Goal: Communication & Community: Answer question/provide support

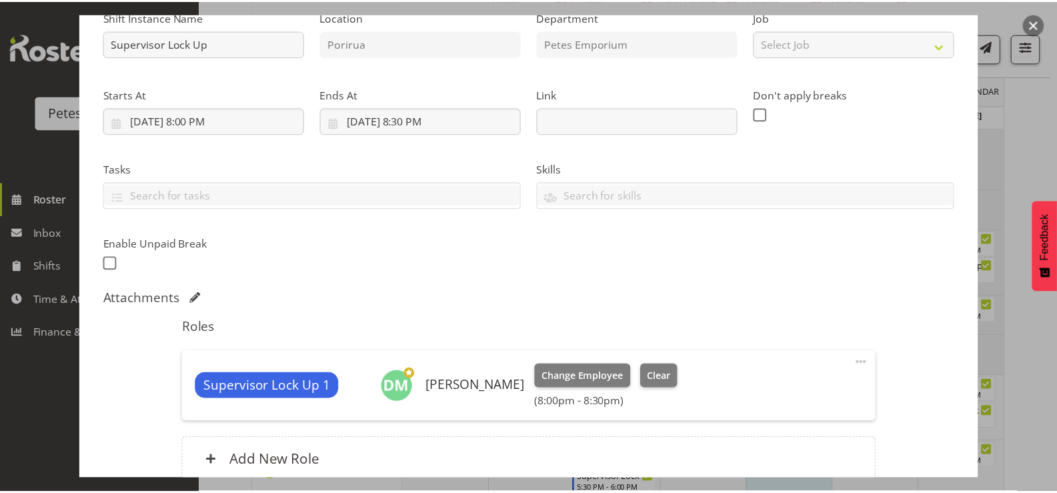
scroll to position [148, 0]
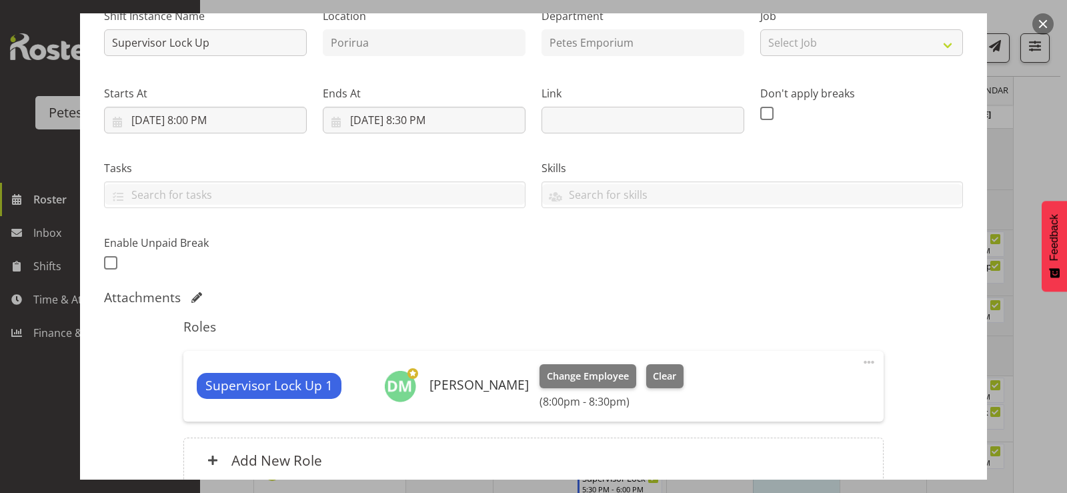
click at [1049, 19] on button "button" at bounding box center [1043, 23] width 21 height 21
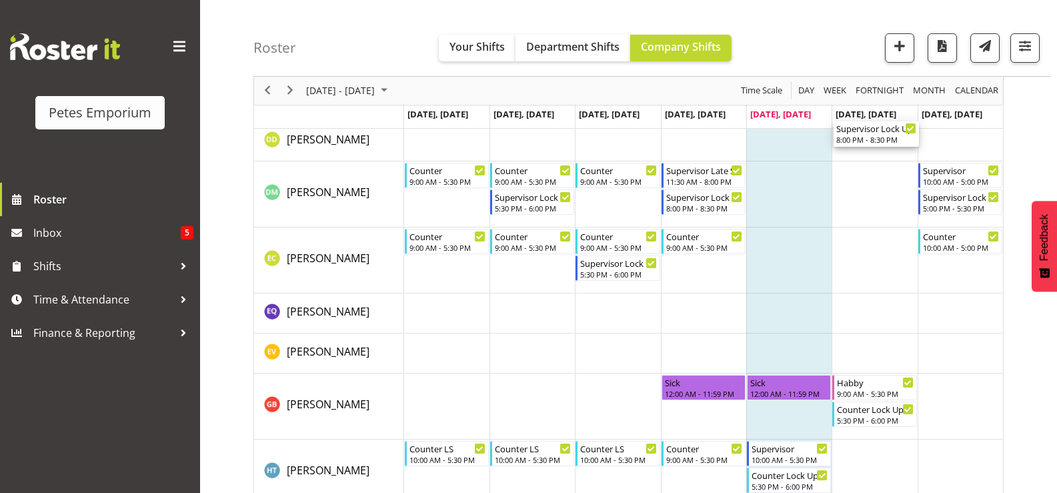
scroll to position [412, 0]
click at [803, 113] on span "[DATE], [DATE]" at bounding box center [781, 114] width 61 height 12
click at [783, 111] on span "[DATE], [DATE]" at bounding box center [781, 114] width 61 height 12
click at [787, 117] on span "[DATE], [DATE]" at bounding box center [781, 114] width 61 height 12
click at [789, 117] on span "[DATE], [DATE]" at bounding box center [781, 114] width 61 height 12
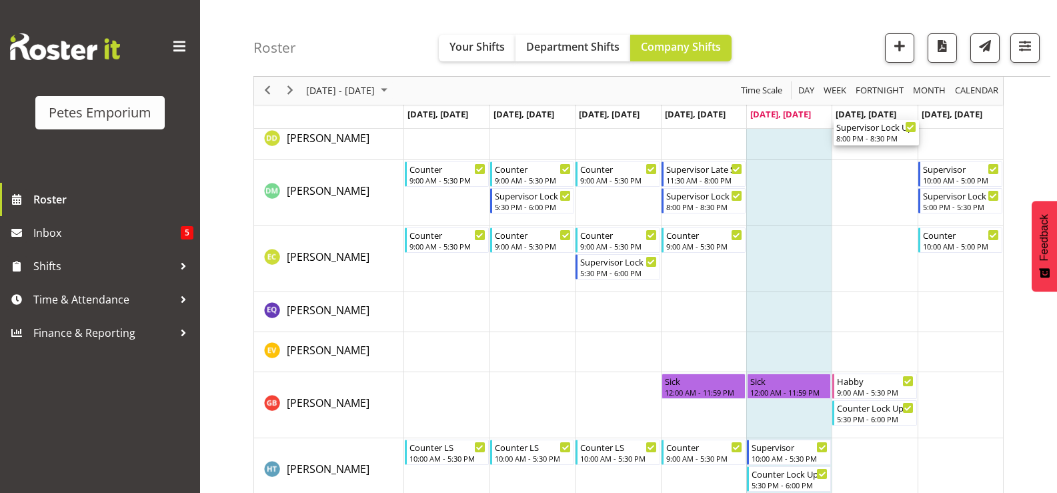
click at [787, 143] on td "Timeline Week of August 22, 2025" at bounding box center [789, 140] width 85 height 40
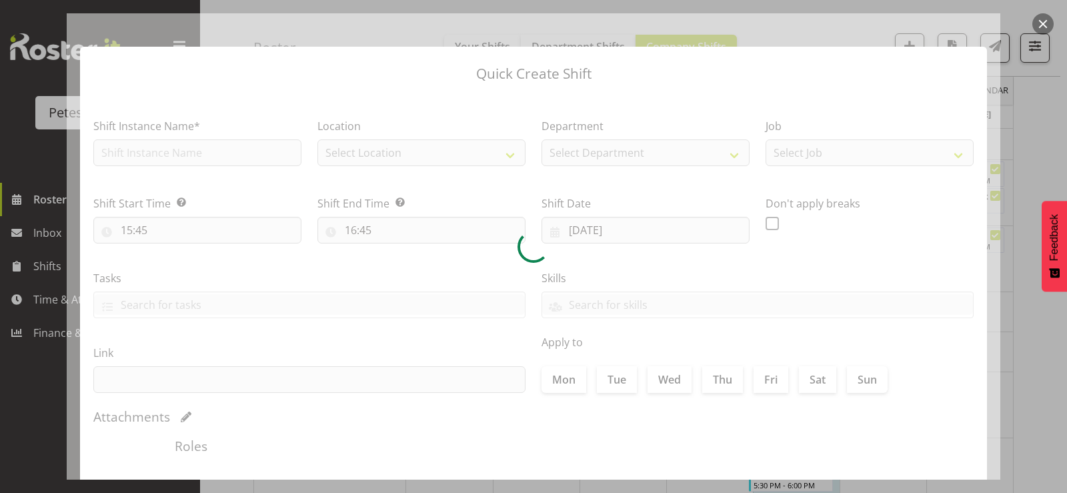
checkbox input "true"
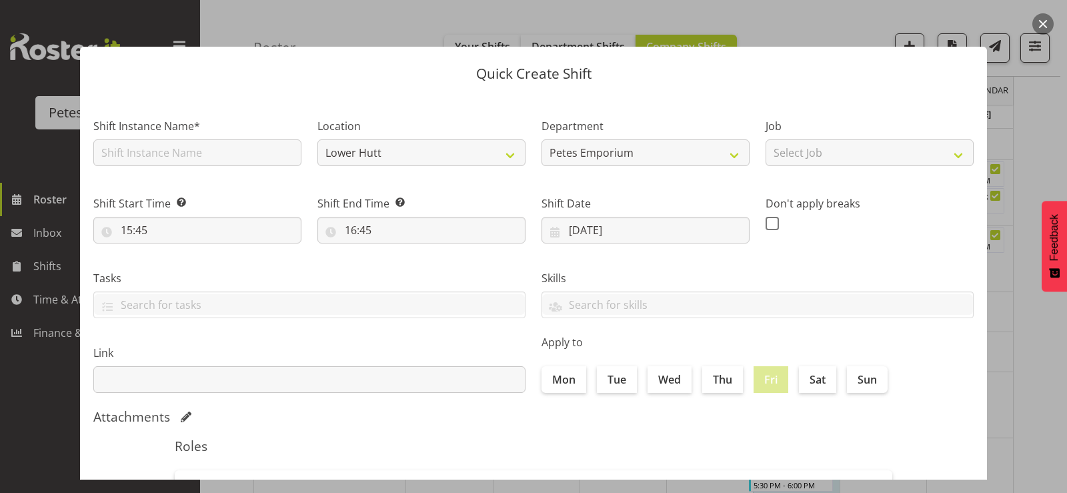
click at [861, 17] on div "Quick Create Shift Shift Instance Name* Location [GEOGRAPHIC_DATA] Porirua Depa…" at bounding box center [534, 246] width 934 height 466
click at [1045, 18] on button "button" at bounding box center [1043, 23] width 21 height 21
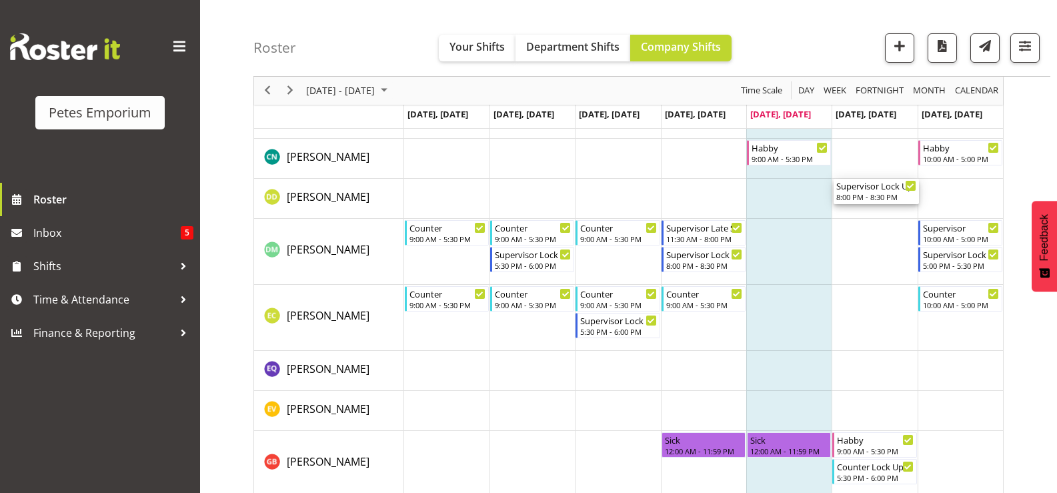
scroll to position [358, 0]
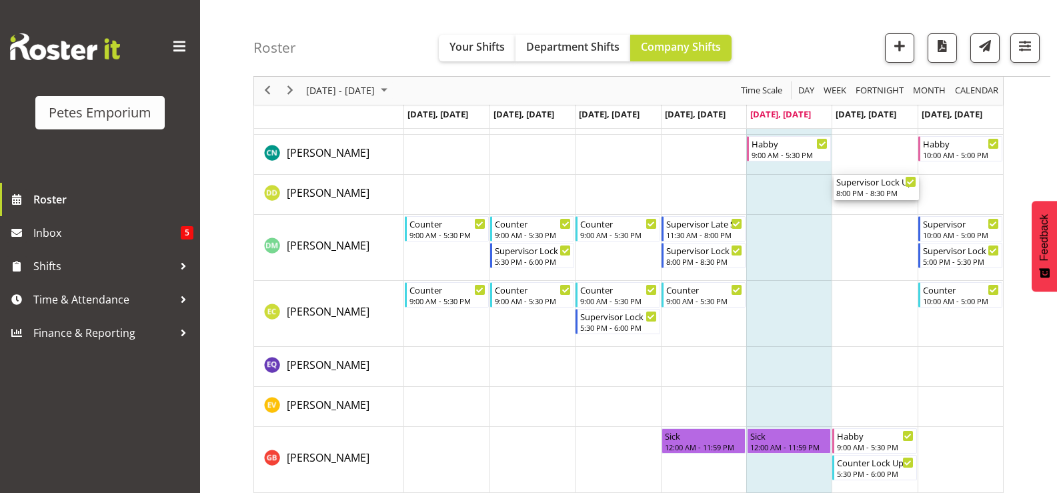
click at [806, 394] on td "Timeline Week of August 22, 2025" at bounding box center [789, 407] width 85 height 40
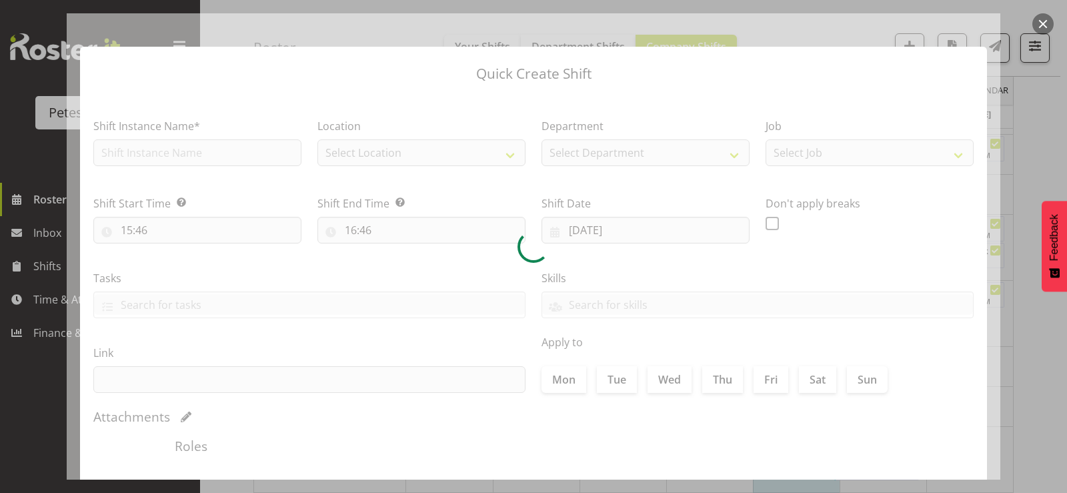
checkbox input "true"
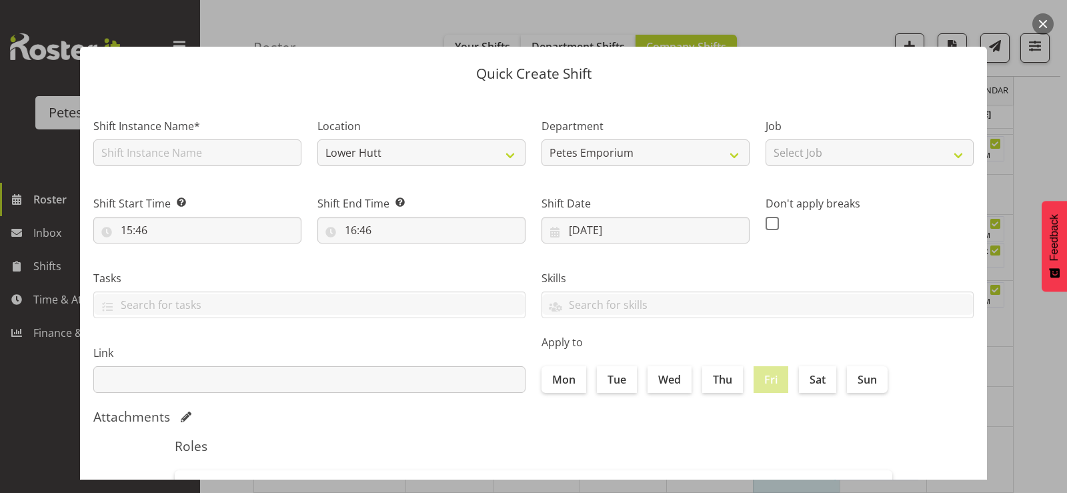
click at [1039, 19] on button "button" at bounding box center [1043, 23] width 21 height 21
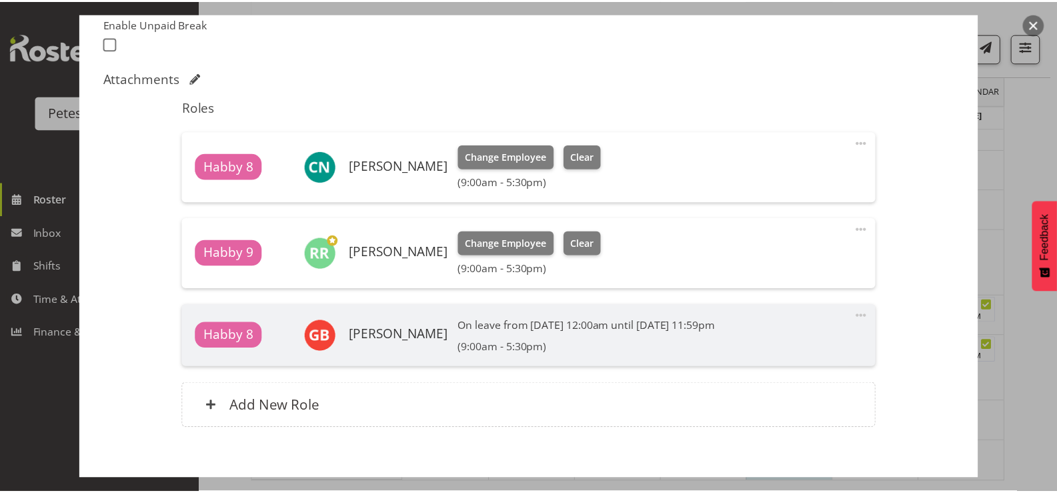
scroll to position [436, 0]
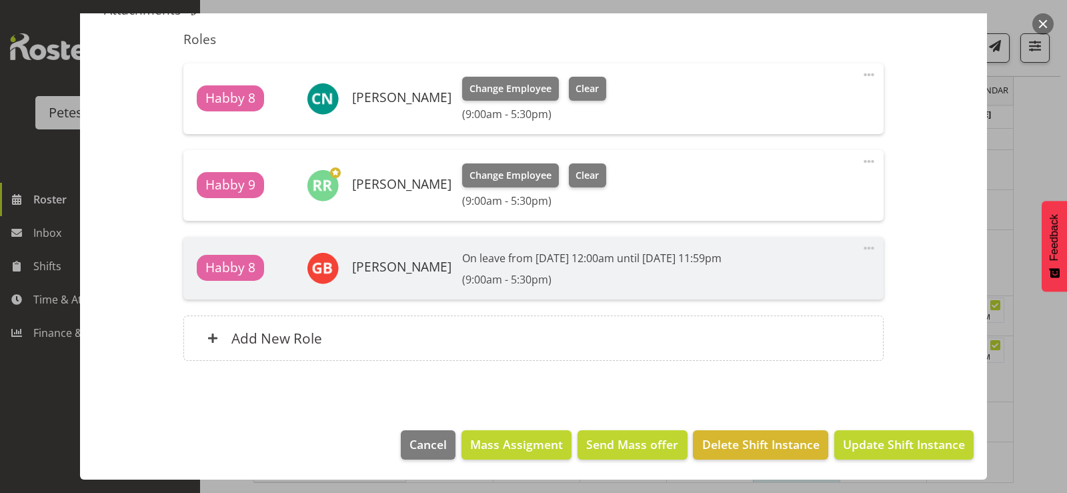
click at [1039, 23] on button "button" at bounding box center [1043, 23] width 21 height 21
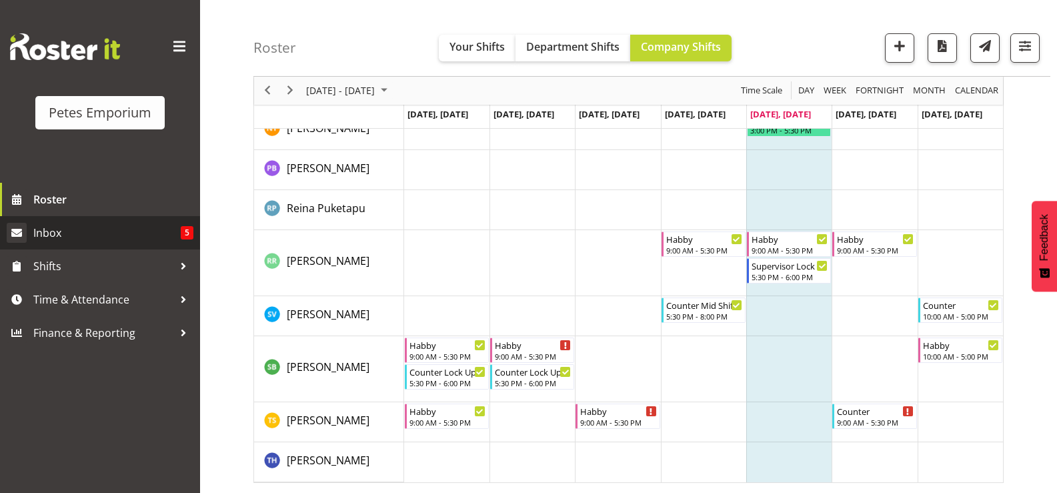
click at [46, 234] on span "Inbox" at bounding box center [106, 233] width 147 height 20
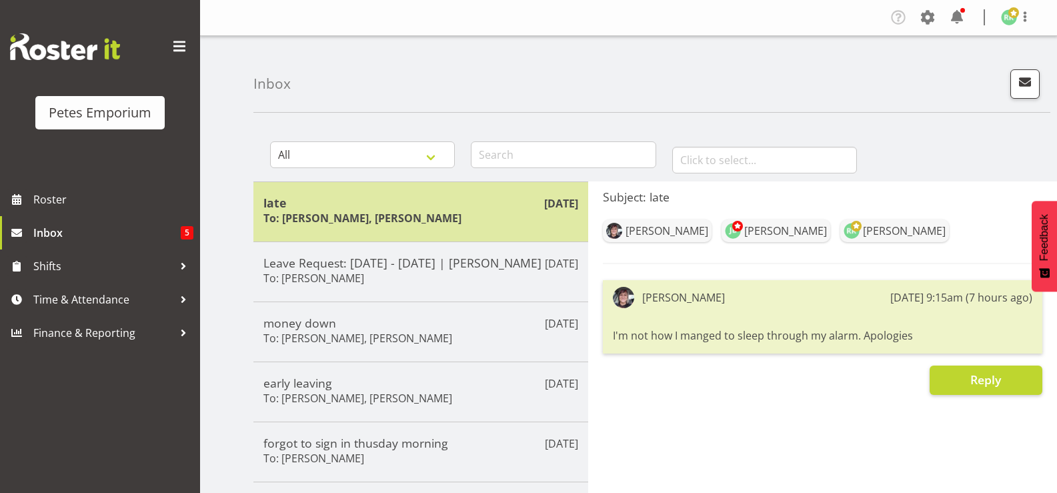
click at [454, 217] on h6 "To: Jodine Bunn, Ruth Robertson-Taylor" at bounding box center [363, 217] width 198 height 13
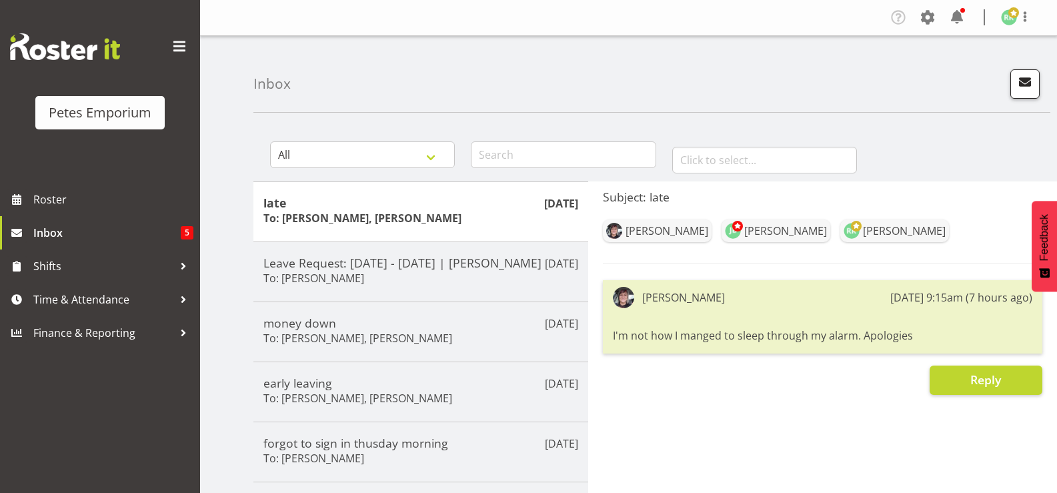
click at [1025, 89] on span "button" at bounding box center [1025, 81] width 17 height 17
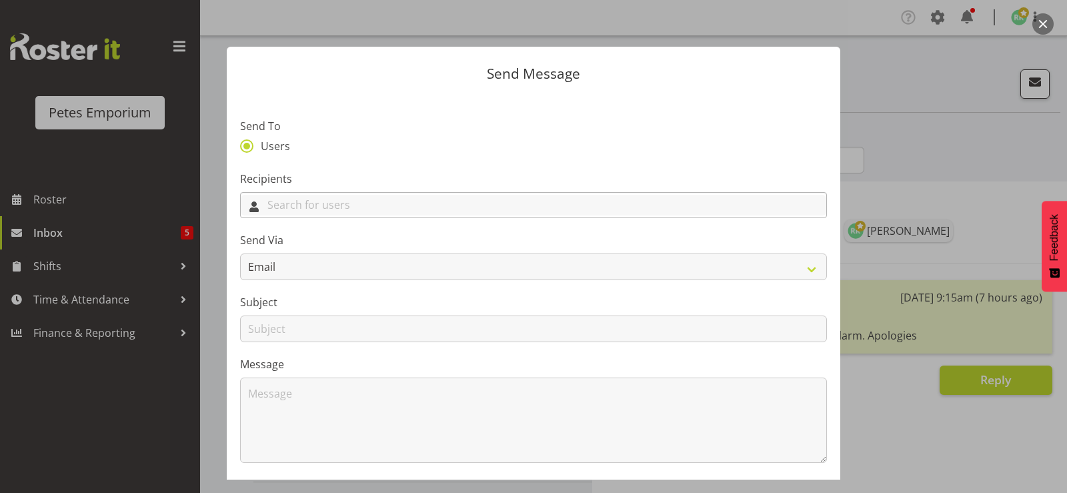
click at [379, 205] on input "text" at bounding box center [534, 205] width 586 height 21
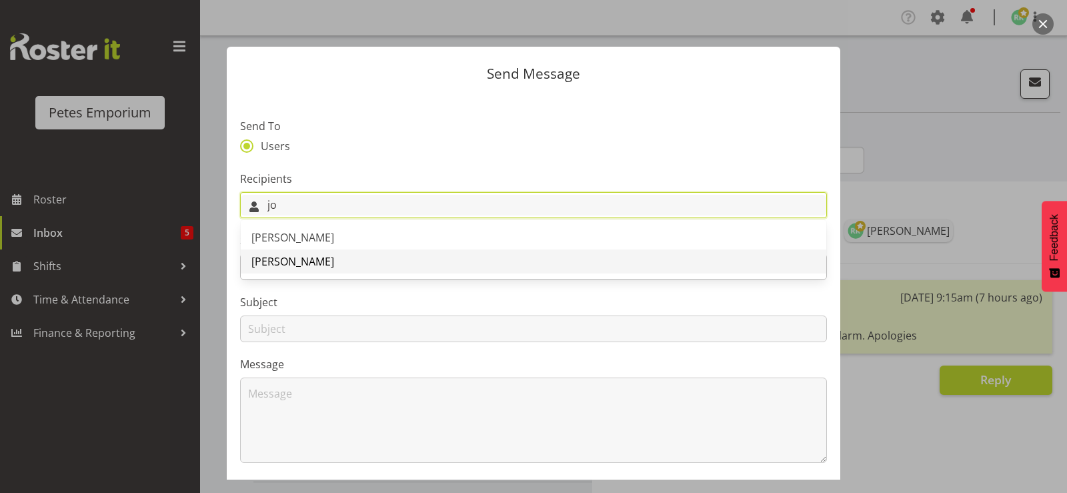
type input "jo"
click at [303, 257] on span "[PERSON_NAME]" at bounding box center [293, 261] width 83 height 15
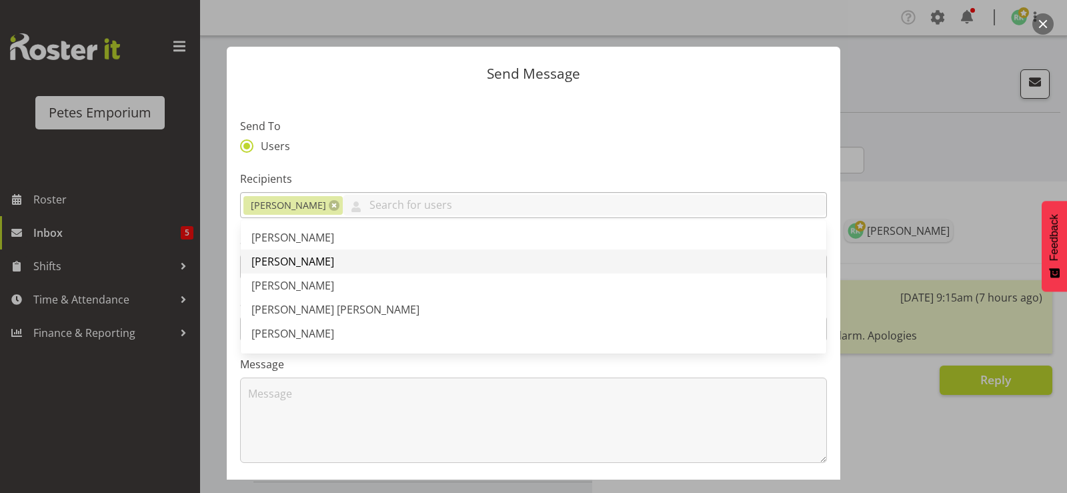
click at [334, 261] on span "[PERSON_NAME]" at bounding box center [293, 261] width 83 height 15
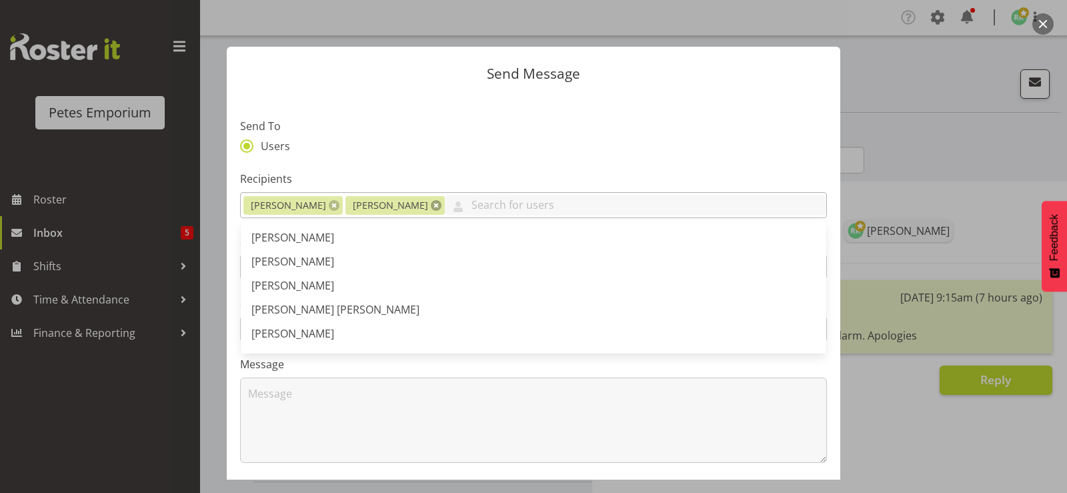
click at [438, 203] on link at bounding box center [436, 205] width 11 height 11
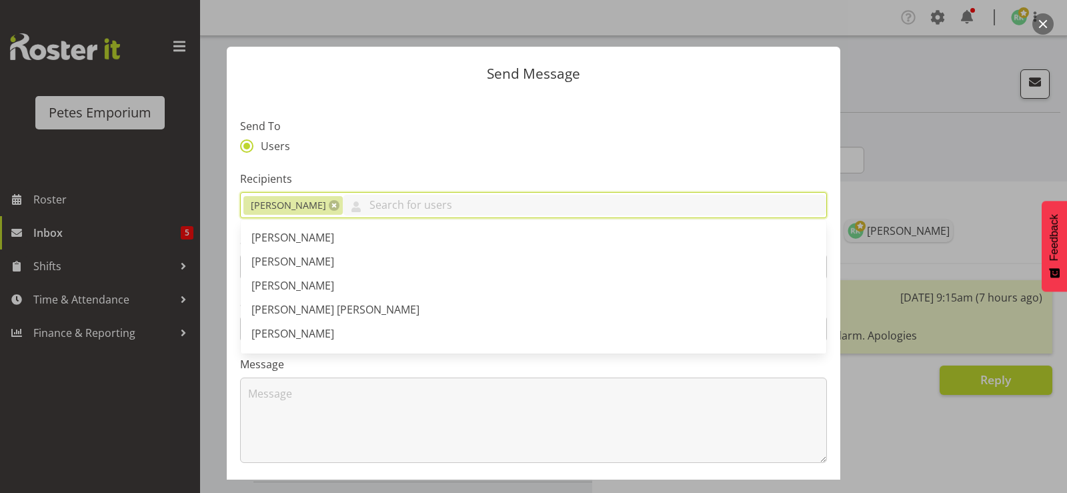
click at [213, 360] on div at bounding box center [533, 246] width 1067 height 493
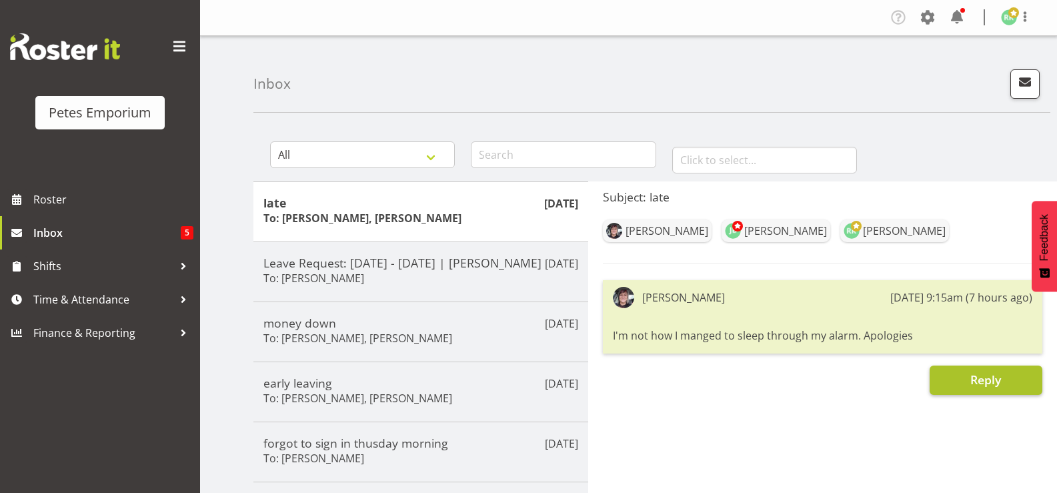
click at [985, 376] on span "Reply" at bounding box center [986, 380] width 31 height 16
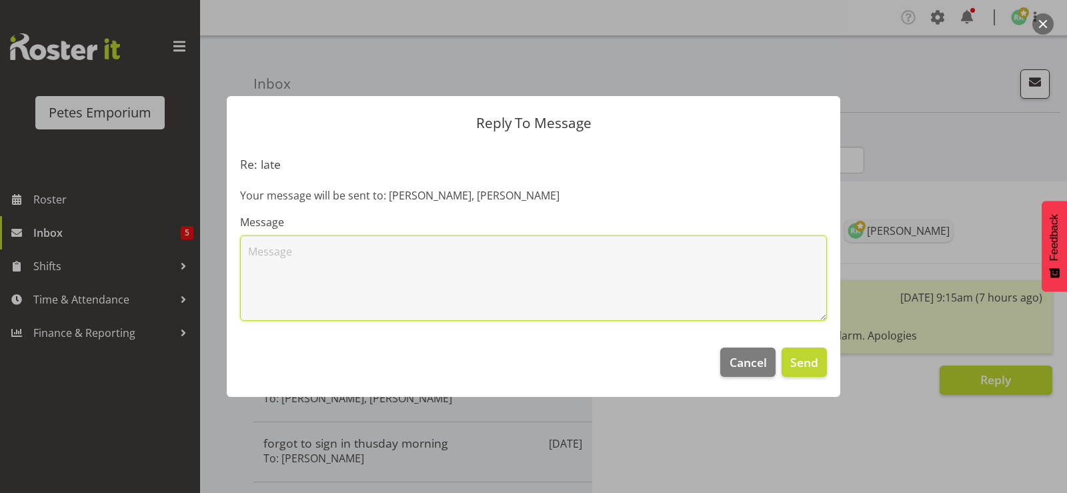
click at [387, 258] on textarea at bounding box center [533, 278] width 587 height 85
type textarea "Kia ora, just heads up Alex and Michelle were slightly late, R"
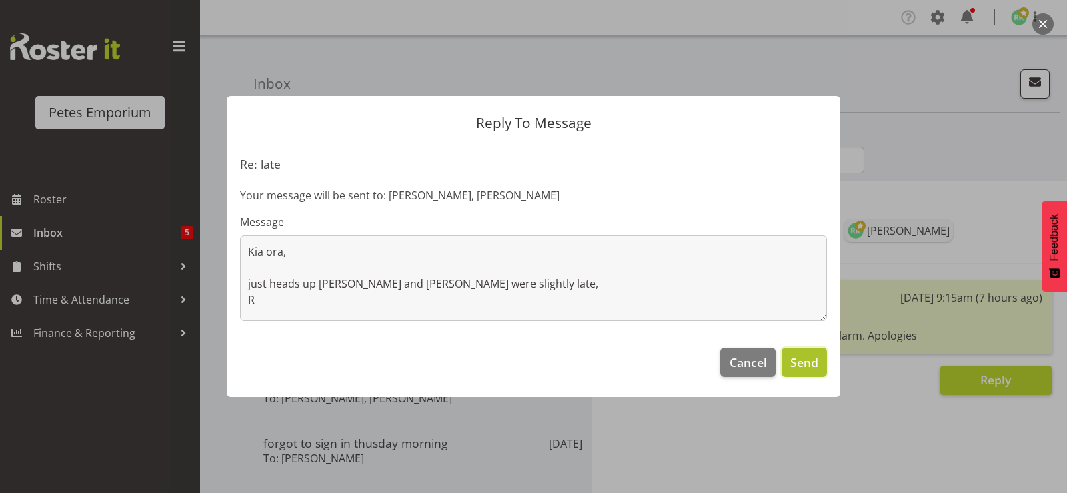
click at [801, 355] on span "Send" at bounding box center [805, 362] width 28 height 17
